Goal: Navigation & Orientation: Find specific page/section

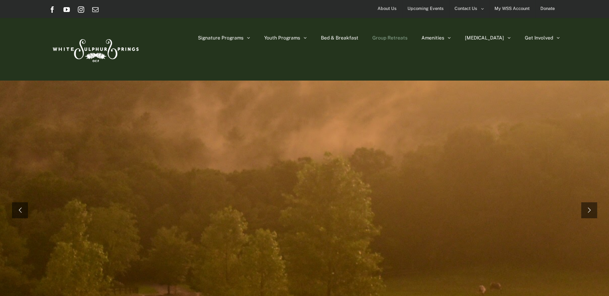
click at [408, 39] on span "Group Retreats" at bounding box center [390, 38] width 35 height 5
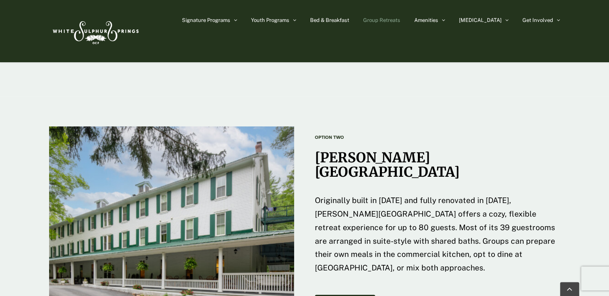
scroll to position [1161, 0]
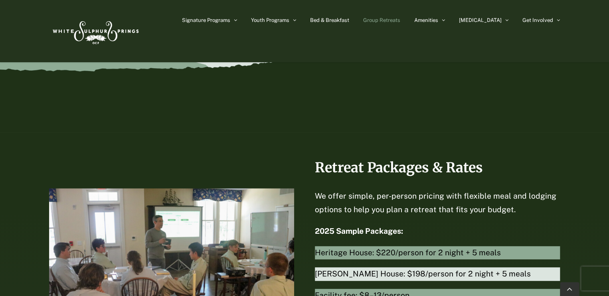
scroll to position [1620, 0]
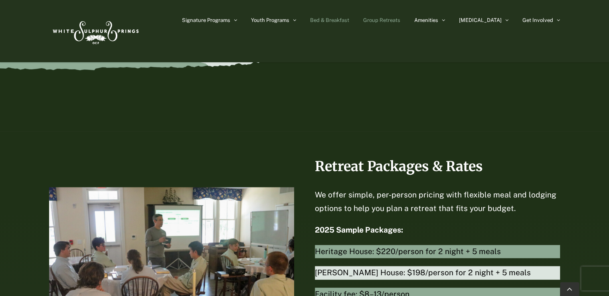
click at [348, 21] on span "Bed & Breakfast" at bounding box center [329, 20] width 39 height 5
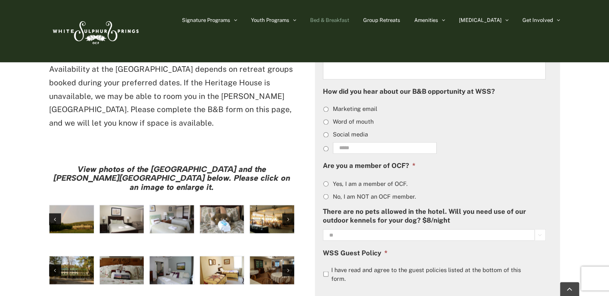
scroll to position [577, 0]
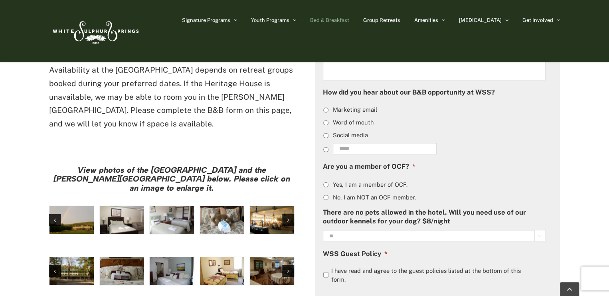
click at [81, 206] on img "large-heritage" at bounding box center [72, 220] width 44 height 28
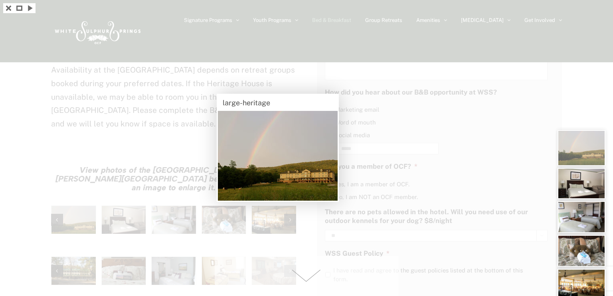
click at [305, 283] on span at bounding box center [307, 276] width 184 height 40
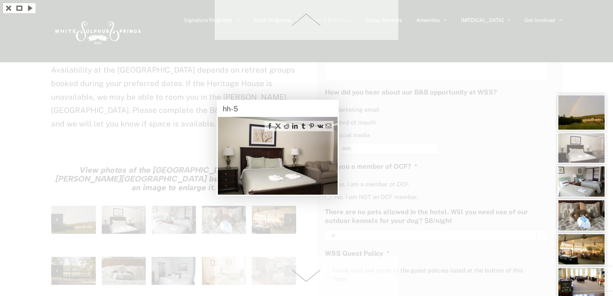
click at [305, 282] on span at bounding box center [307, 276] width 184 height 40
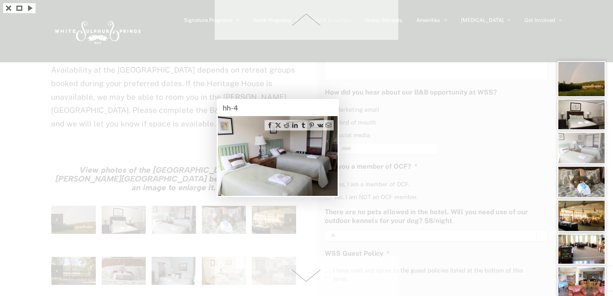
click at [302, 284] on span at bounding box center [307, 276] width 184 height 40
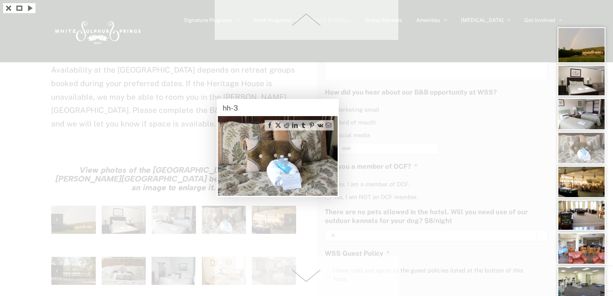
click at [305, 282] on span at bounding box center [307, 276] width 184 height 40
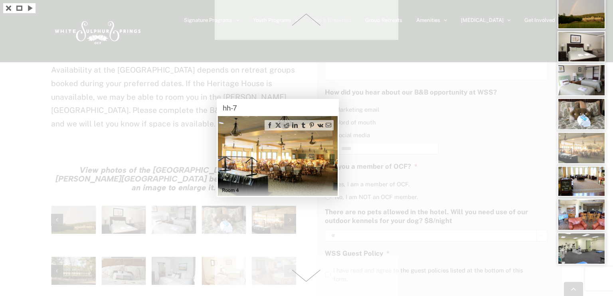
click at [305, 282] on span at bounding box center [307, 276] width 184 height 40
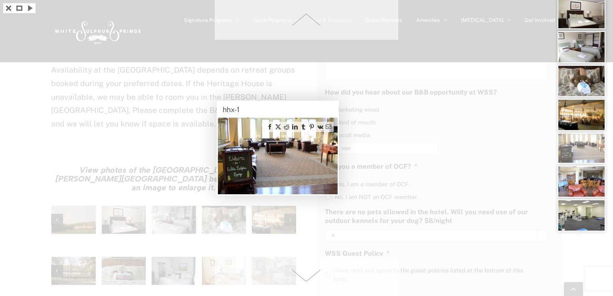
click at [305, 282] on span at bounding box center [307, 276] width 184 height 40
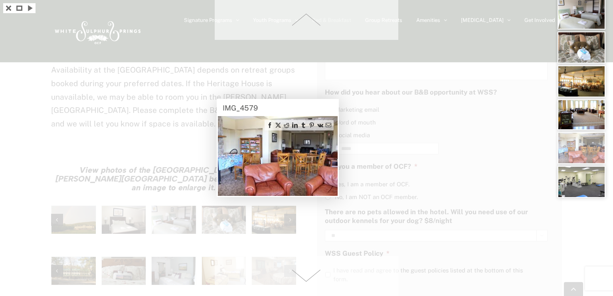
click at [303, 283] on span at bounding box center [307, 276] width 184 height 40
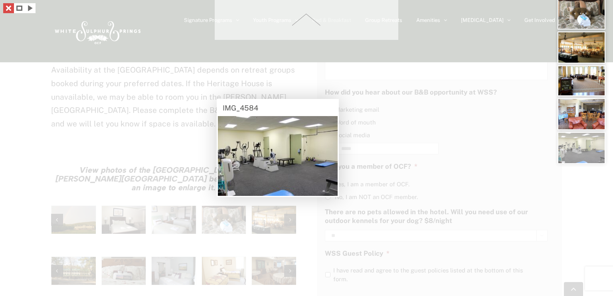
click at [7, 9] on link at bounding box center [8, 8] width 11 height 10
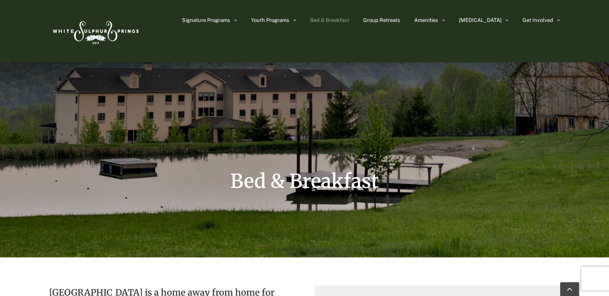
scroll to position [0, 0]
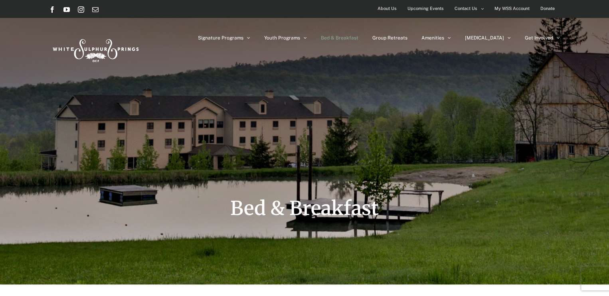
click at [64, 178] on div "Bed & Breakfast" at bounding box center [304, 142] width 511 height 285
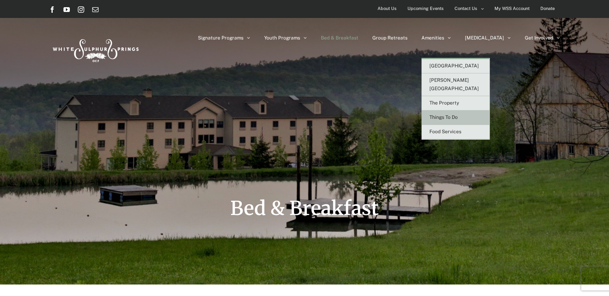
click at [458, 115] on span "Things To Do" at bounding box center [444, 118] width 28 height 6
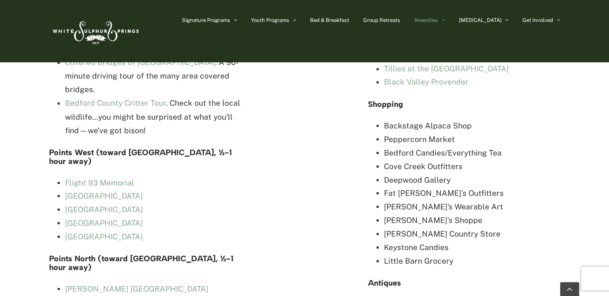
scroll to position [2172, 0]
click at [101, 39] on img at bounding box center [95, 31] width 92 height 38
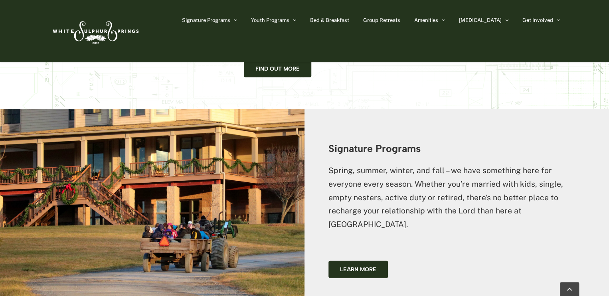
scroll to position [722, 0]
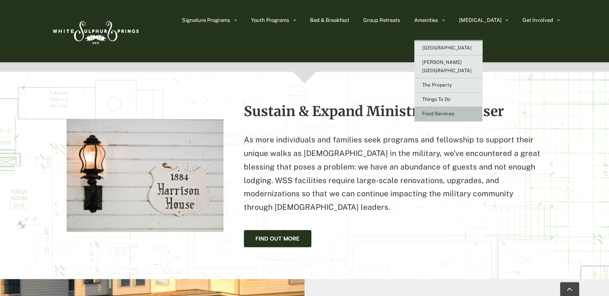
click at [454, 111] on span "Food Services" at bounding box center [438, 114] width 32 height 6
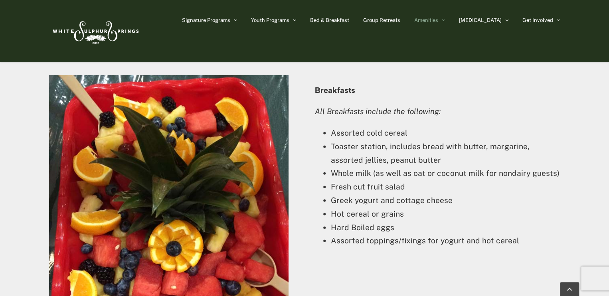
scroll to position [918, 0]
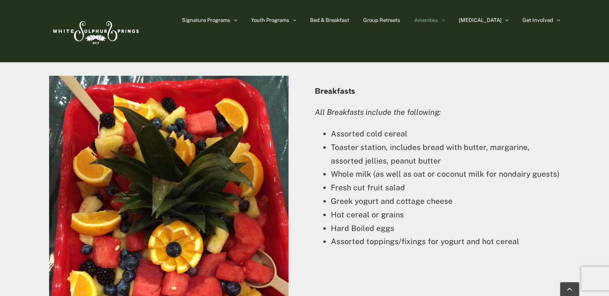
click at [523, 195] on li "Greek yogurt and cottage cheese" at bounding box center [445, 202] width 229 height 14
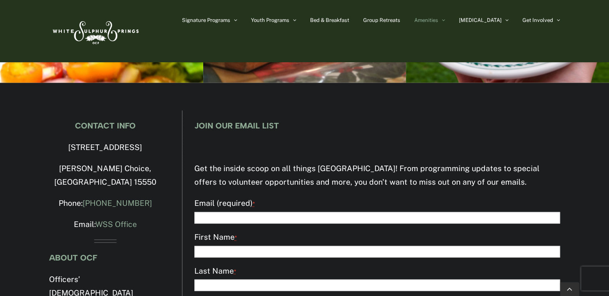
scroll to position [2051, 0]
click at [51, 121] on div "CONTACT INFO [STREET_ADDRESS][PERSON_NAME] Phone: [PHONE_NUMBER] Email: WSS Off…" at bounding box center [105, 284] width 113 height 327
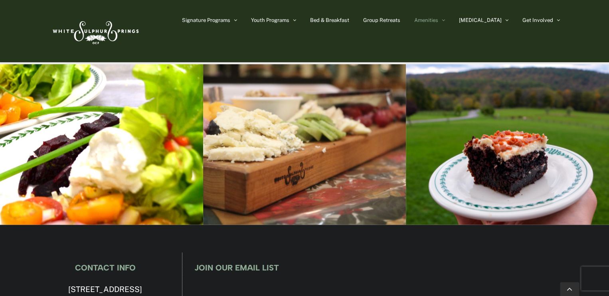
scroll to position [1909, 0]
